Goal: Information Seeking & Learning: Learn about a topic

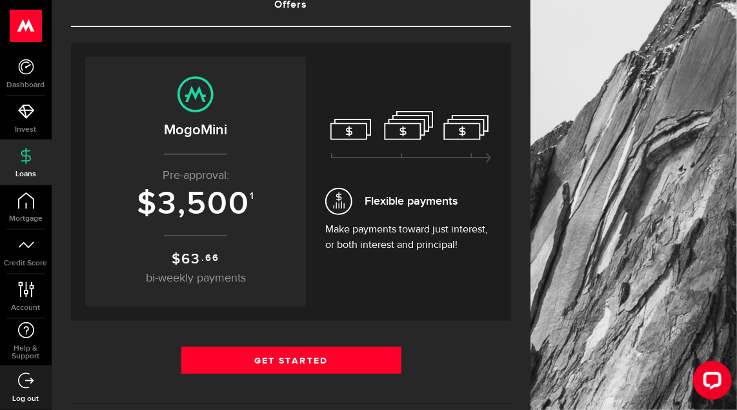
scroll to position [129, 0]
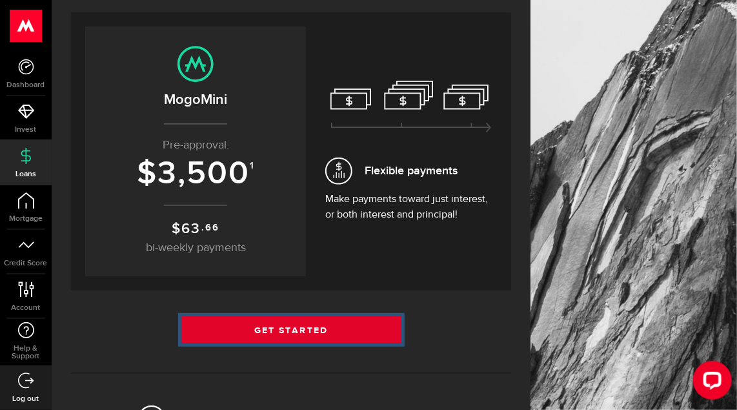
click at [343, 328] on link "Get Started" at bounding box center [291, 329] width 220 height 27
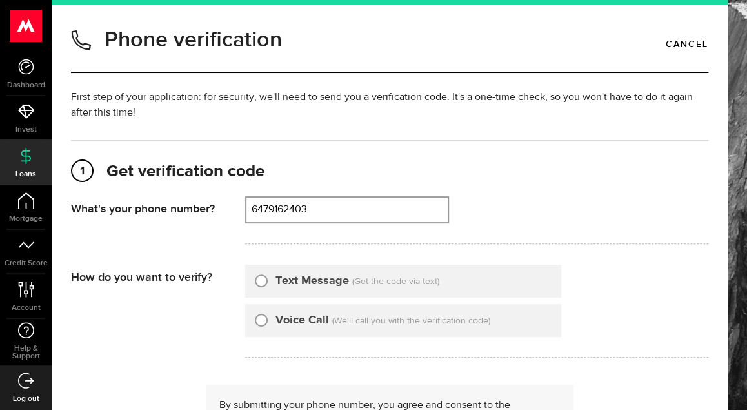
scroll to position [310, 0]
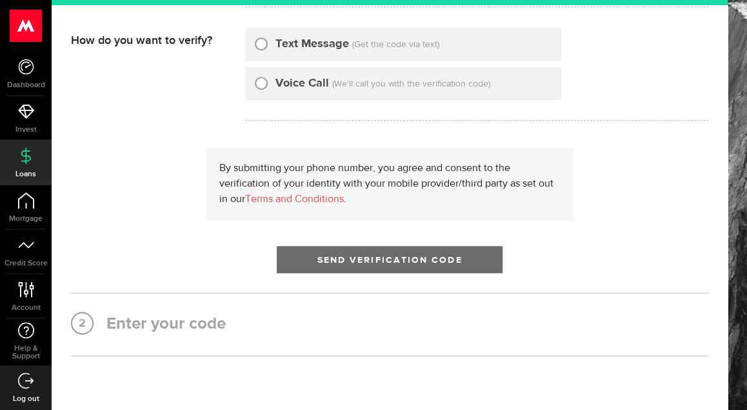
type input "6479162403"
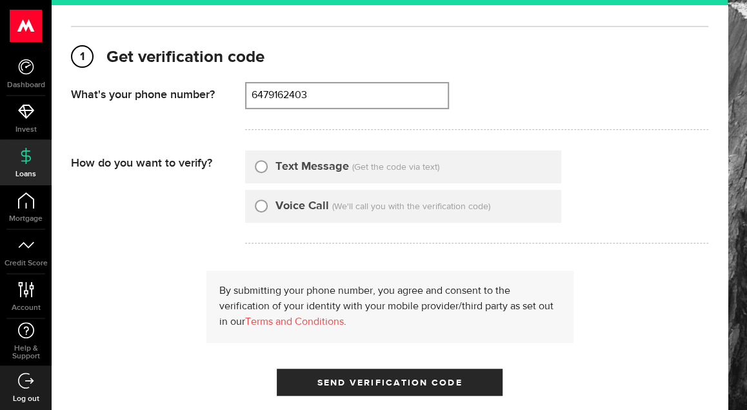
scroll to position [129, 0]
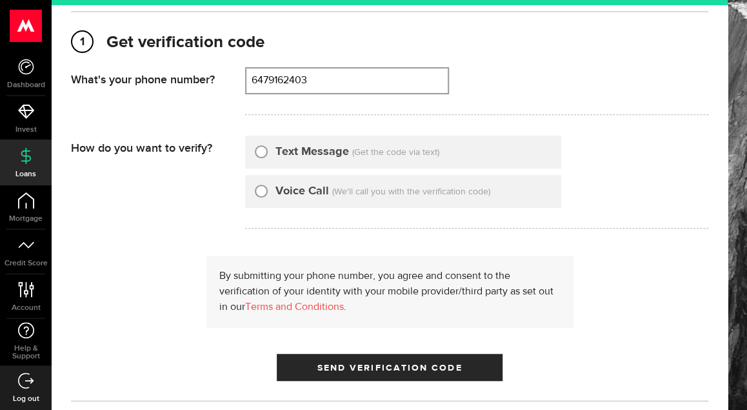
click at [397, 162] on div "Text Message (Get the code via text)" at bounding box center [403, 152] width 316 height 33
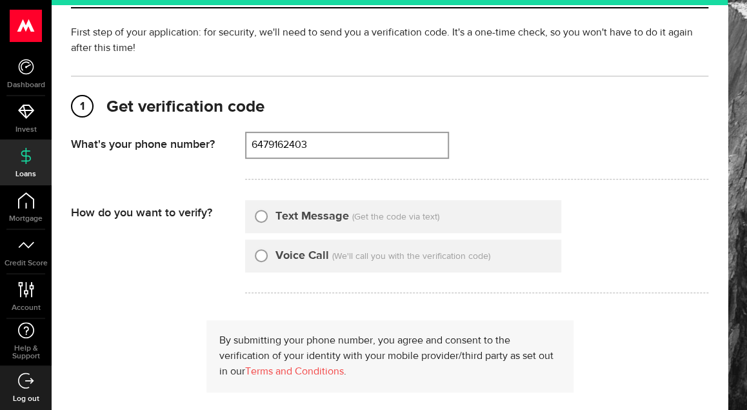
click at [301, 217] on label "Text Message" at bounding box center [313, 216] width 74 height 17
click at [268, 217] on input "Text Message" at bounding box center [261, 214] width 13 height 13
radio input "true"
click at [39, 86] on span "Dashboard" at bounding box center [26, 85] width 52 height 8
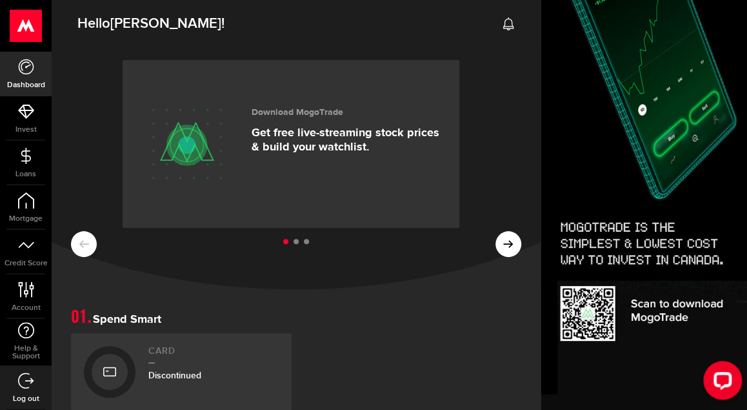
click at [477, 239] on ul at bounding box center [296, 242] width 450 height 17
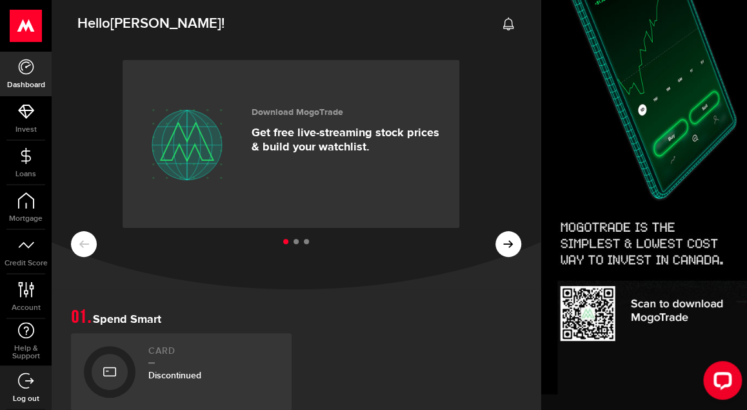
click at [494, 239] on ul at bounding box center [296, 242] width 450 height 17
click at [507, 250] on button at bounding box center [509, 244] width 26 height 26
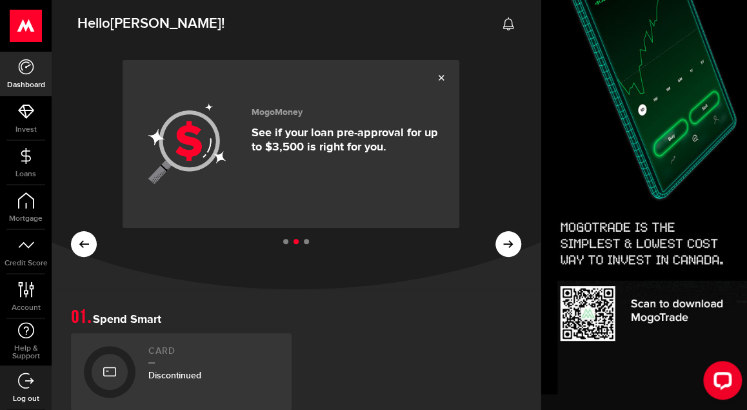
click at [292, 132] on p "See if your loan pre-approval for up to $3,500 is right for you." at bounding box center [346, 140] width 188 height 28
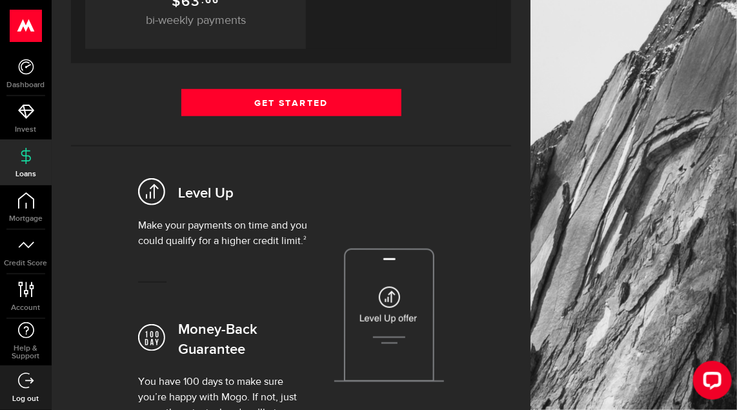
scroll to position [129, 0]
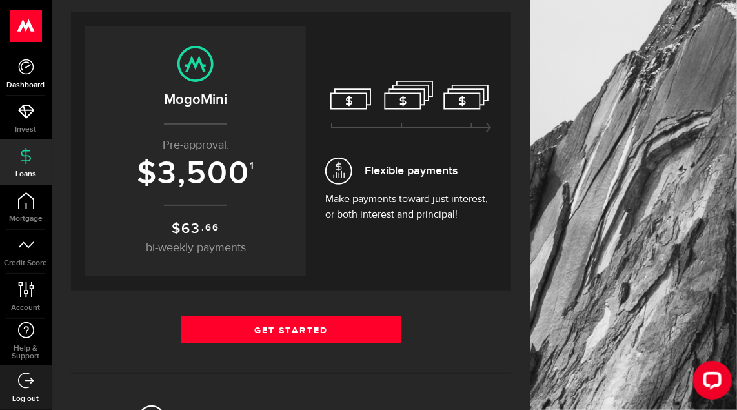
click at [26, 72] on icon at bounding box center [26, 67] width 16 height 16
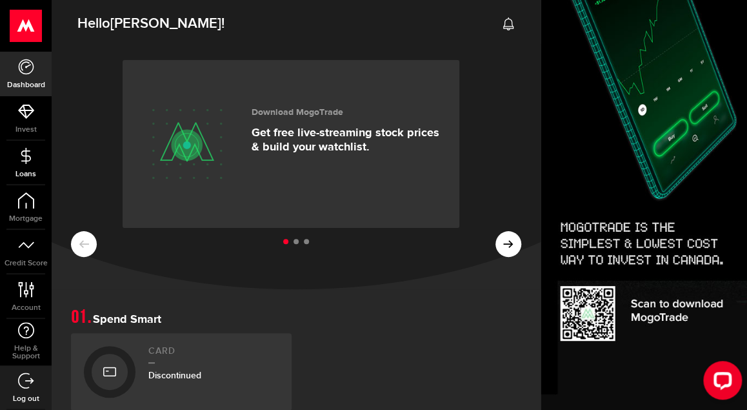
click at [24, 154] on icon at bounding box center [26, 156] width 16 height 16
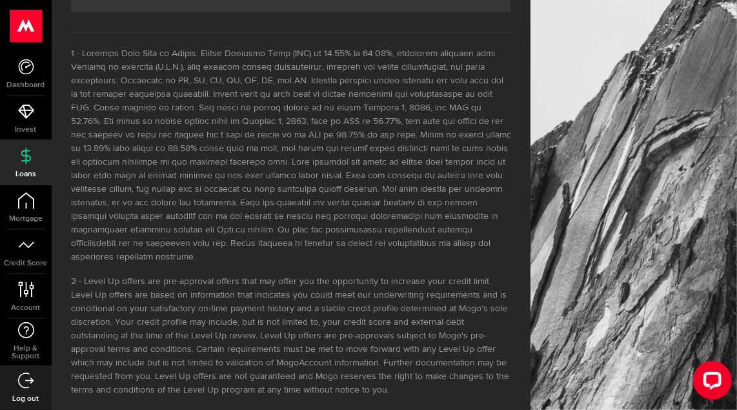
scroll to position [1763, 0]
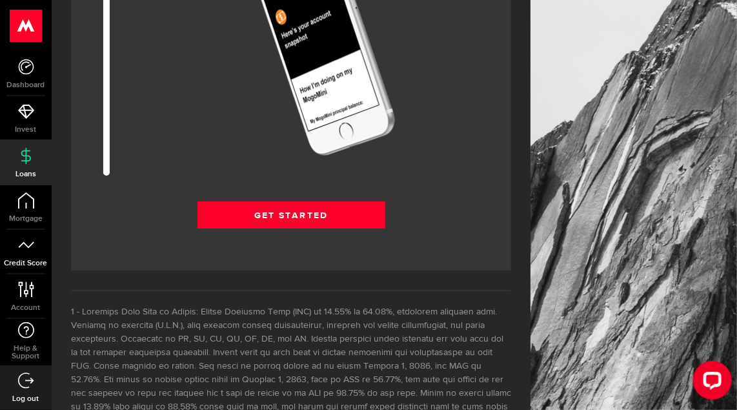
click at [14, 252] on link "Credit Score" at bounding box center [26, 252] width 52 height 44
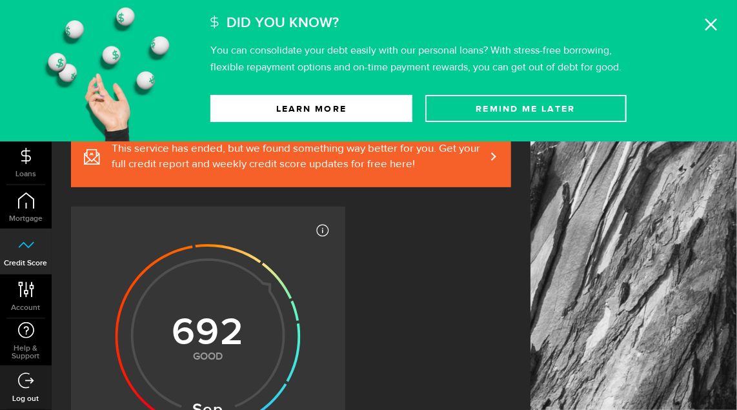
click at [721, 5] on div "Did You Know? You can consolidate your debt easily with our personal loans? Wit…" at bounding box center [468, 37] width 517 height 75
click at [712, 25] on use at bounding box center [711, 25] width 12 height 12
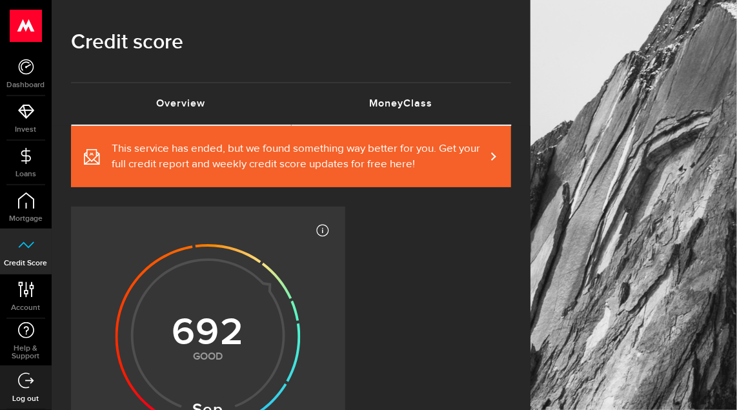
click at [427, 117] on link "MoneyClass (requires attention)" at bounding box center [401, 103] width 220 height 41
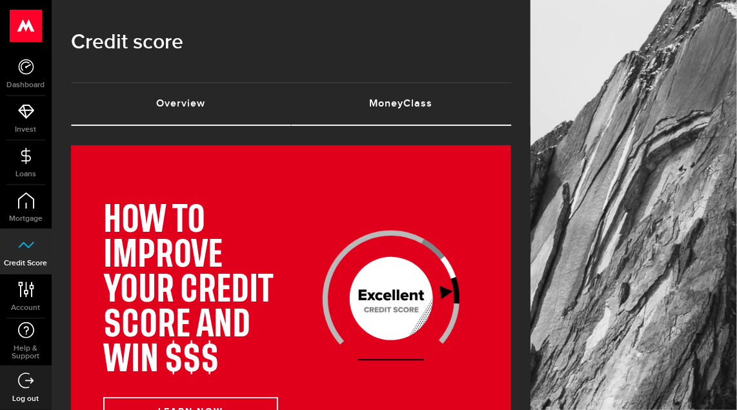
click at [204, 108] on link "Overview (requires attention)" at bounding box center [181, 103] width 220 height 41
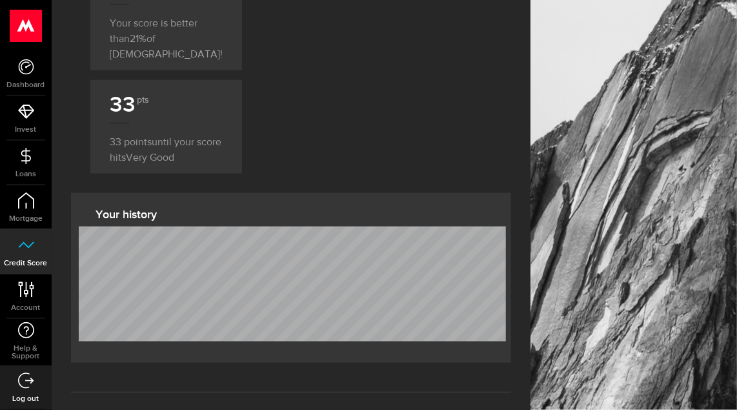
scroll to position [645, 0]
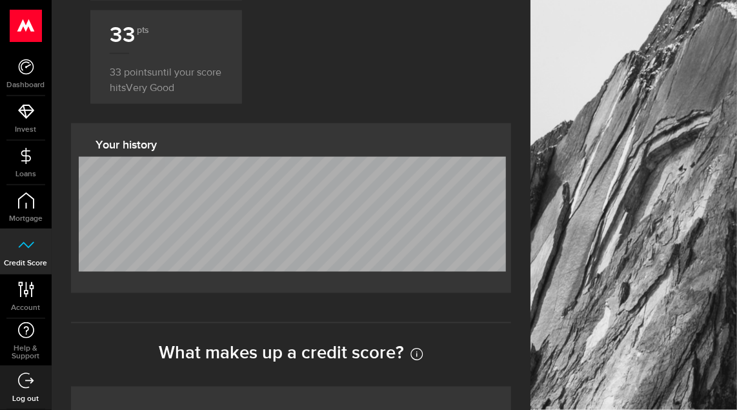
click at [0, 0] on input "35 % Payment history" at bounding box center [0, 0] width 0 height 0
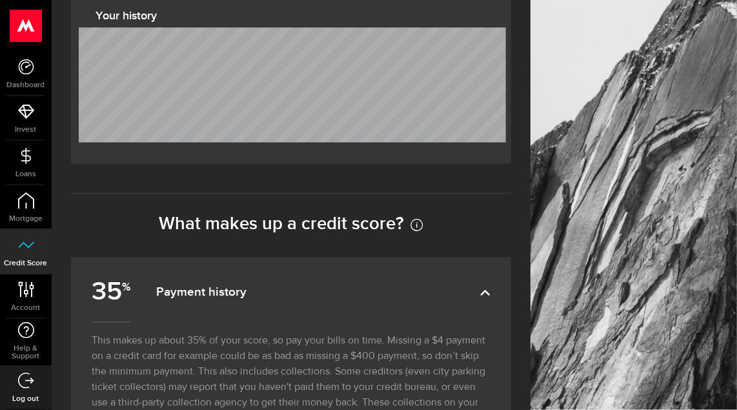
scroll to position [903, 0]
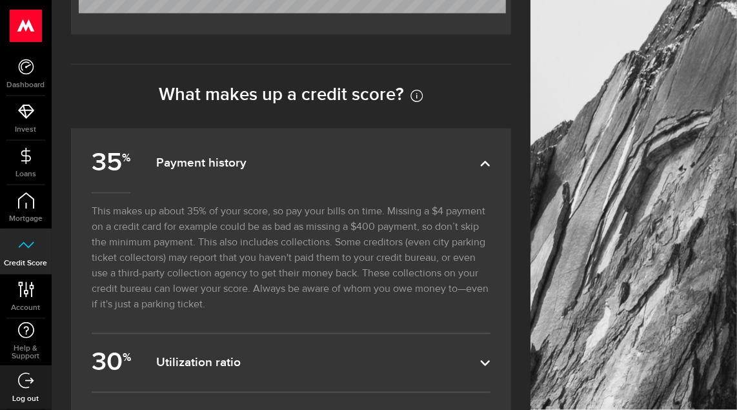
click at [0, 0] on input "15 % Length of credit" at bounding box center [0, 0] width 0 height 0
click at [0, 0] on input "10 % Types of credit" at bounding box center [0, 0] width 0 height 0
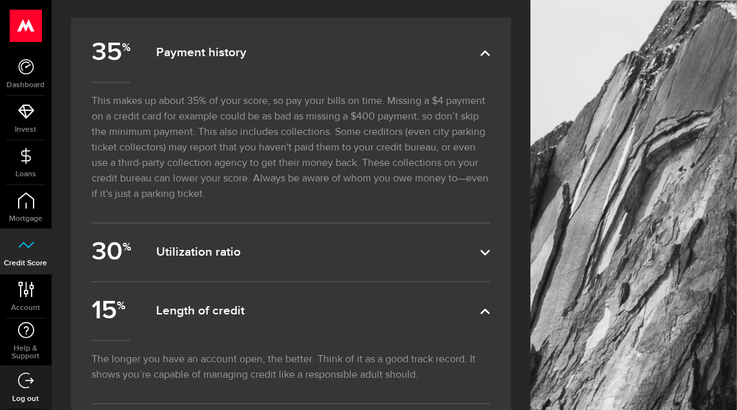
scroll to position [1097, 0]
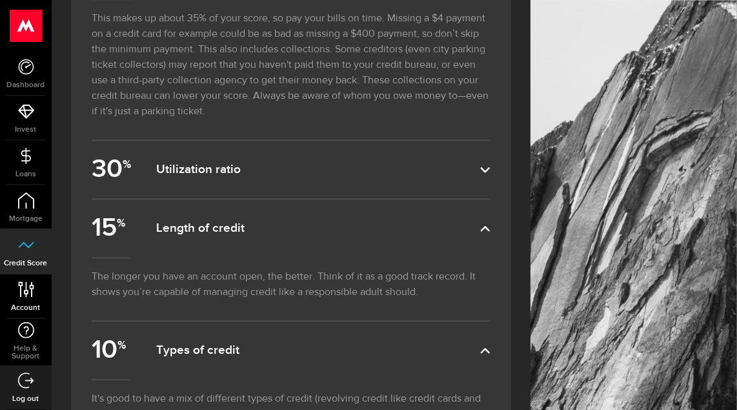
click at [24, 298] on link "Account Compte" at bounding box center [26, 296] width 52 height 44
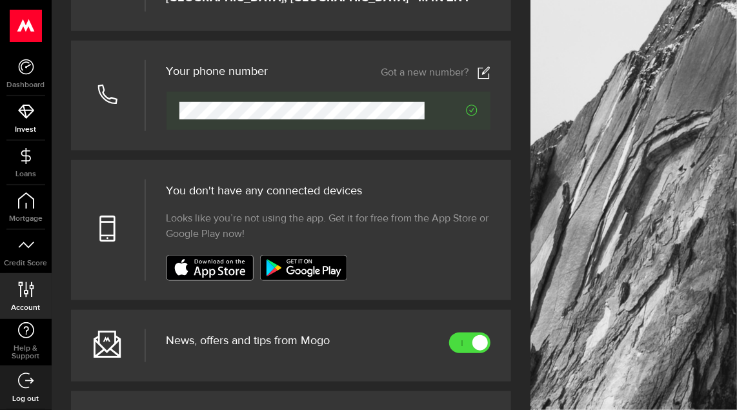
scroll to position [258, 0]
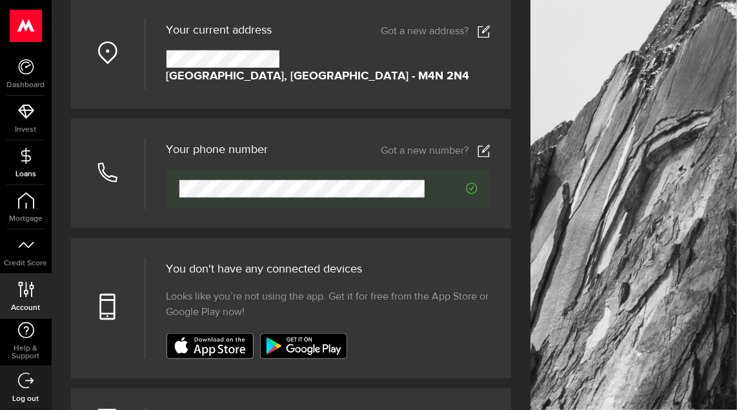
click at [23, 154] on icon at bounding box center [26, 156] width 16 height 16
